Goal: Transaction & Acquisition: Obtain resource

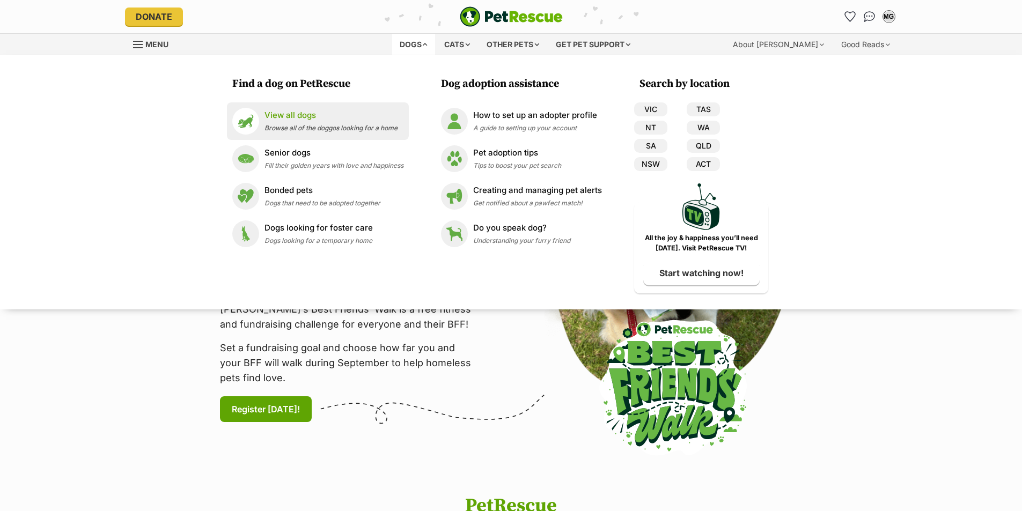
click at [294, 110] on p "View all dogs" at bounding box center [330, 115] width 133 height 12
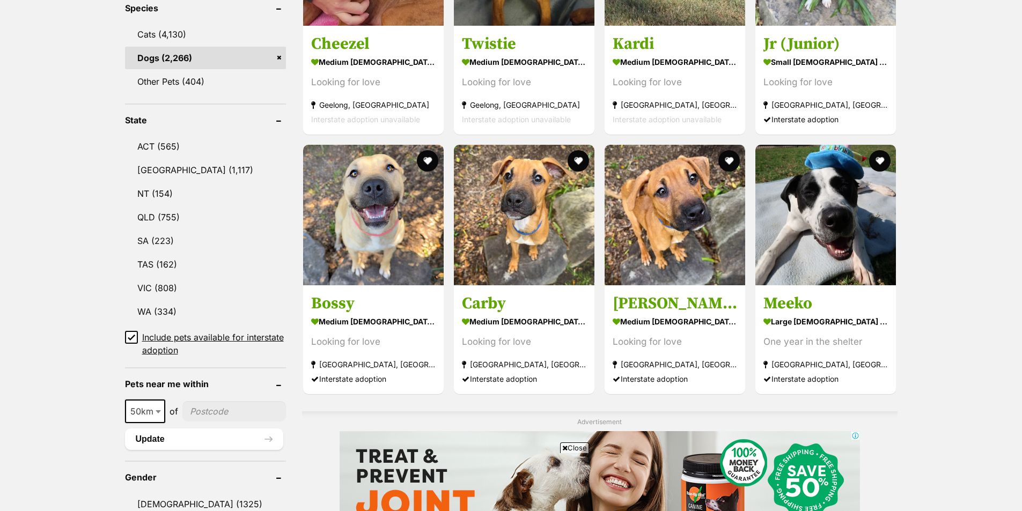
scroll to position [697, 0]
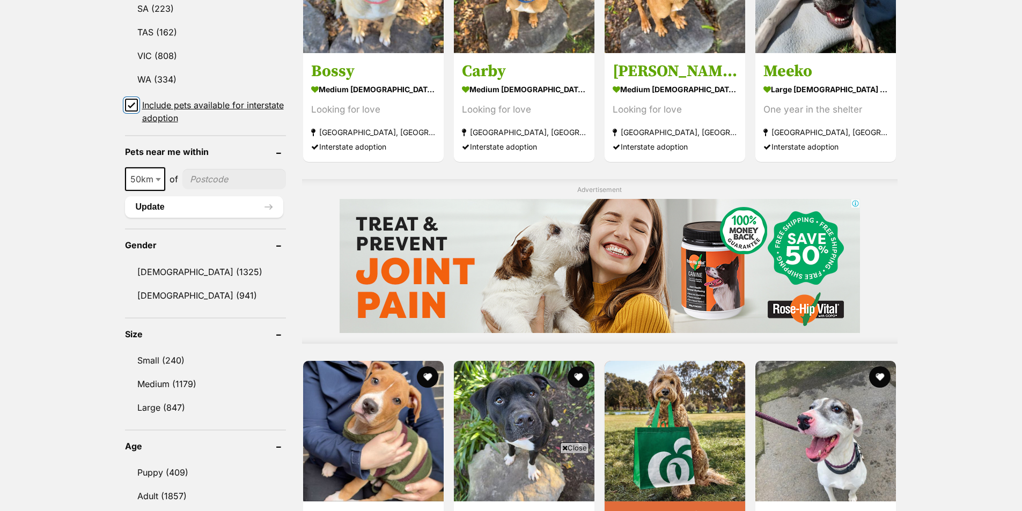
click at [127, 102] on input "Include pets available for interstate adoption" at bounding box center [131, 105] width 13 height 13
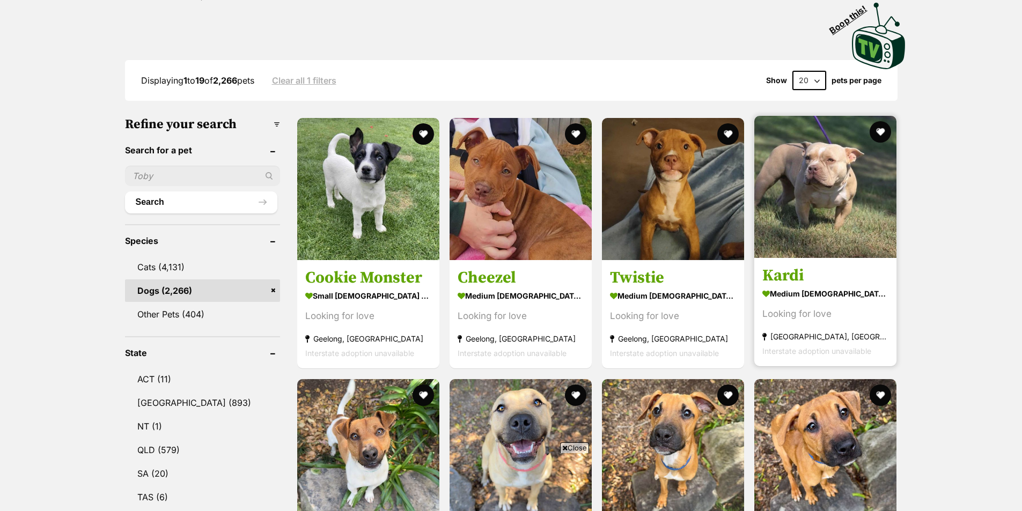
click at [832, 212] on img at bounding box center [825, 187] width 142 height 142
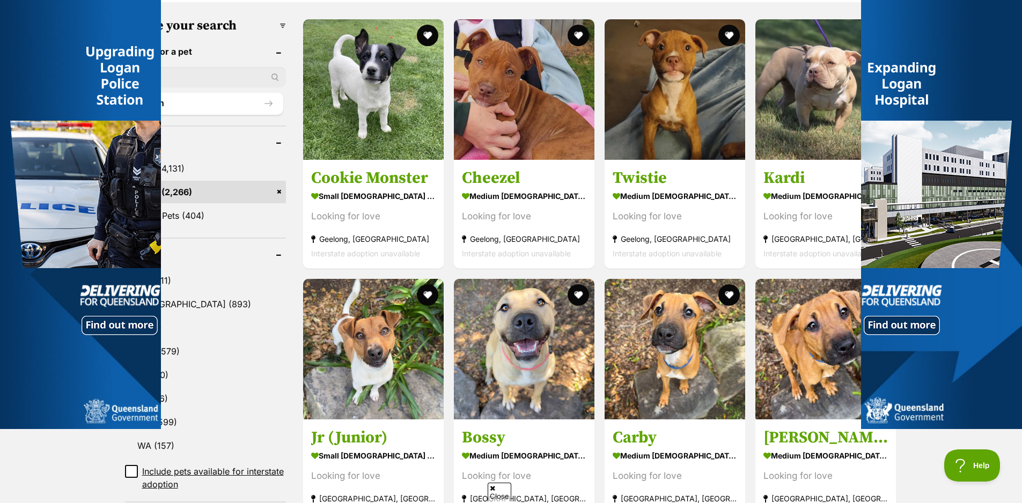
click at [66, 463] on div at bounding box center [80, 251] width 161 height 503
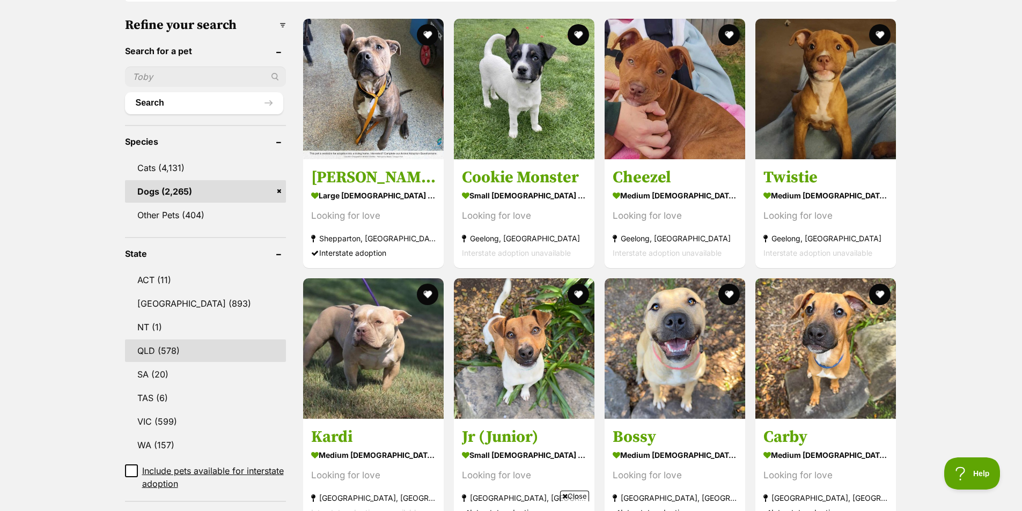
click at [148, 340] on link "QLD (578)" at bounding box center [205, 351] width 161 height 23
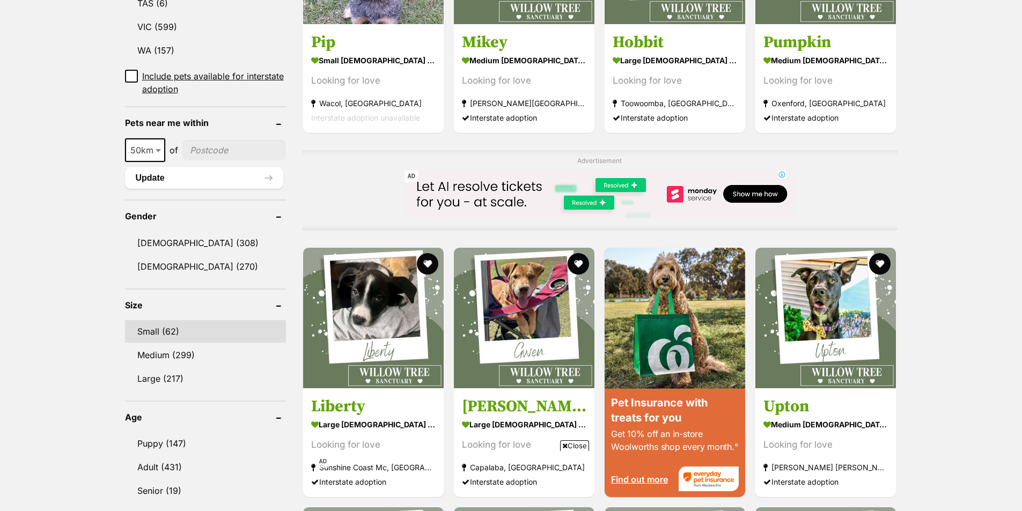
click at [153, 333] on link "Small (62)" at bounding box center [205, 331] width 161 height 23
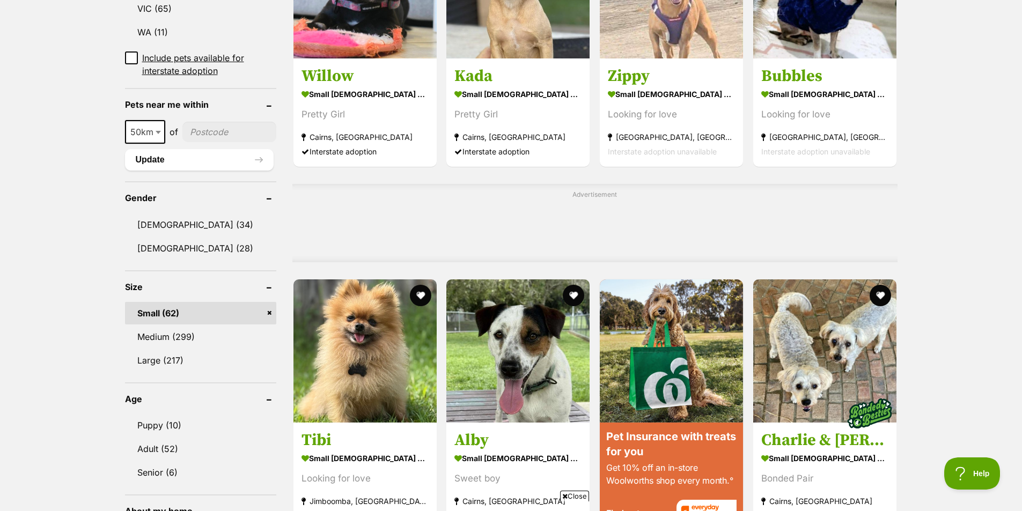
click at [203, 122] on input"] "postcode" at bounding box center [229, 132] width 94 height 20
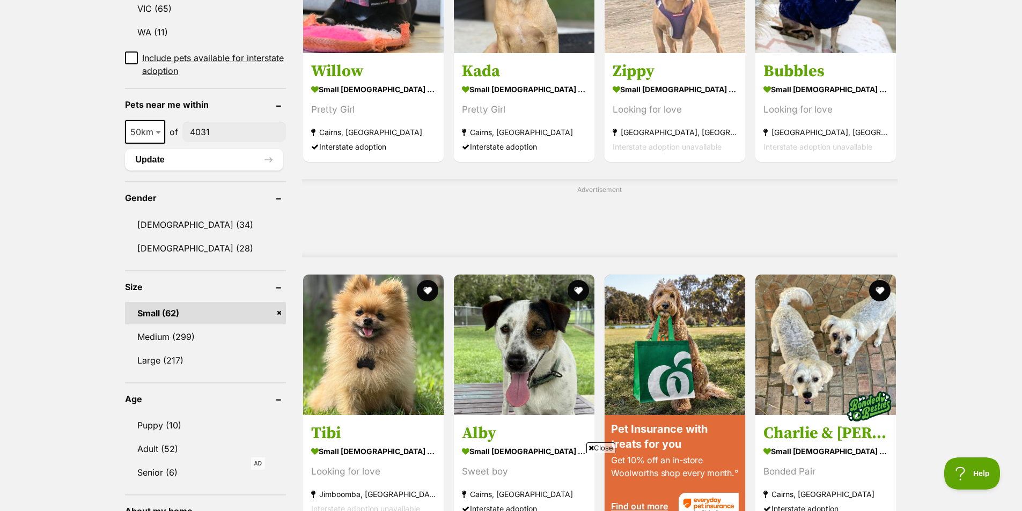
type input"] "4031"
click at [159, 131] on b at bounding box center [158, 132] width 5 height 3
select select "25"
click at [148, 149] on button "Update" at bounding box center [204, 159] width 158 height 21
